Goal: Find specific page/section: Find specific page/section

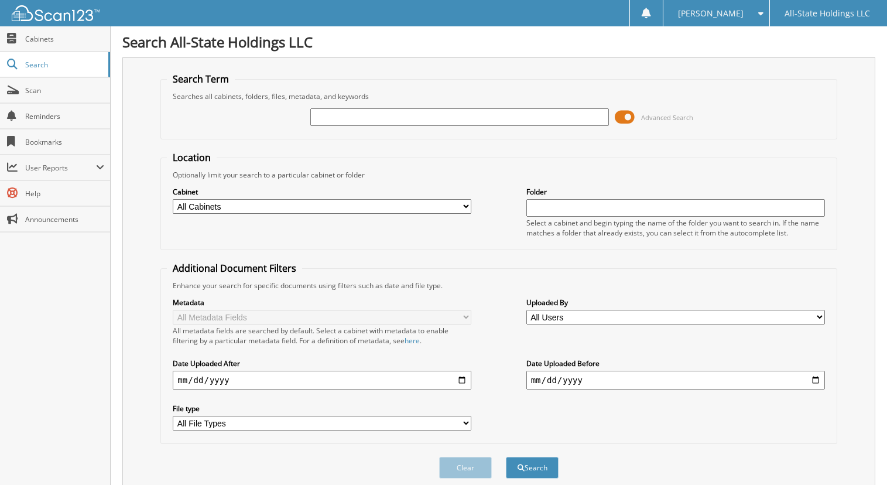
click at [406, 114] on input "text" at bounding box center [459, 117] width 298 height 18
type input "[PERSON_NAME]"
click at [506, 456] on button "Search" at bounding box center [532, 467] width 53 height 22
click at [465, 203] on select "All Cabinets 1st Com Houma Loans 1st Com Houma Turndowns Christmas New Employee…" at bounding box center [322, 206] width 298 height 15
click at [173, 199] on select "All Cabinets 1st Com Houma Loans 1st Com Houma Turndowns Christmas New Employee…" at bounding box center [322, 206] width 298 height 15
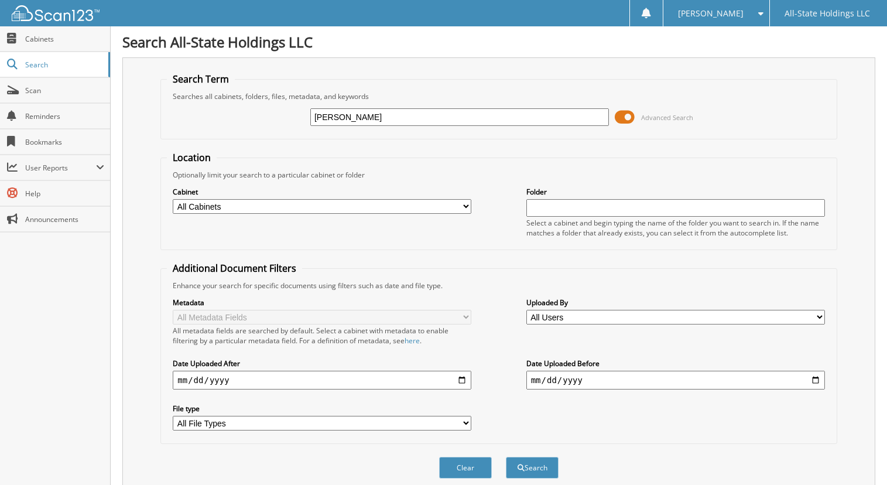
drag, startPoint x: 39, startPoint y: 40, endPoint x: 41, endPoint y: 25, distance: 14.7
click at [39, 39] on span "Cabinets" at bounding box center [64, 39] width 79 height 10
